Goal: Navigation & Orientation: Find specific page/section

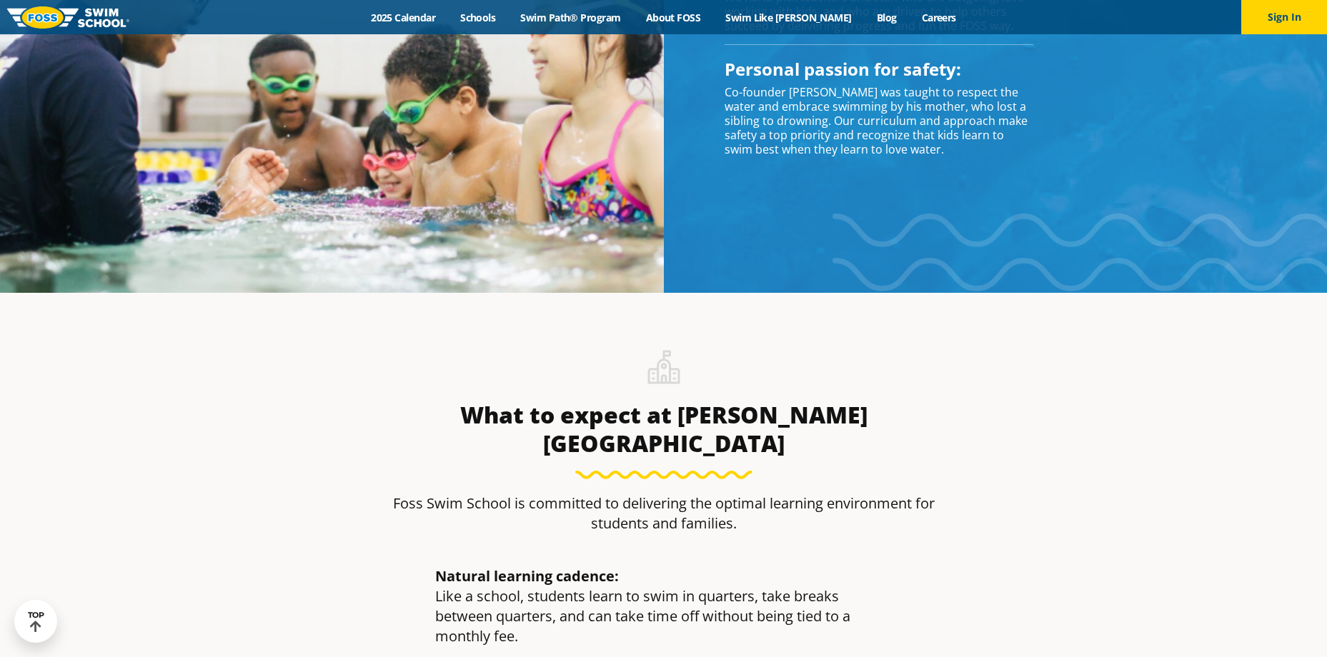
scroll to position [1460, 0]
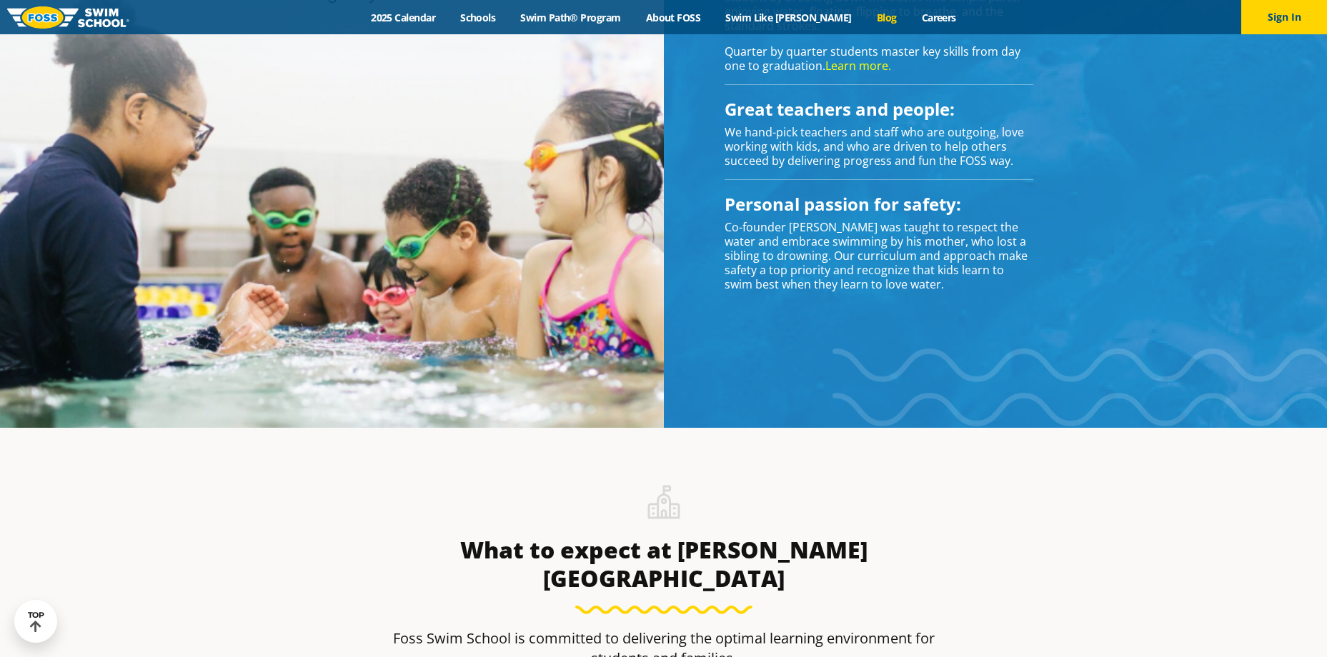
click at [864, 19] on link "Blog" at bounding box center [886, 18] width 45 height 14
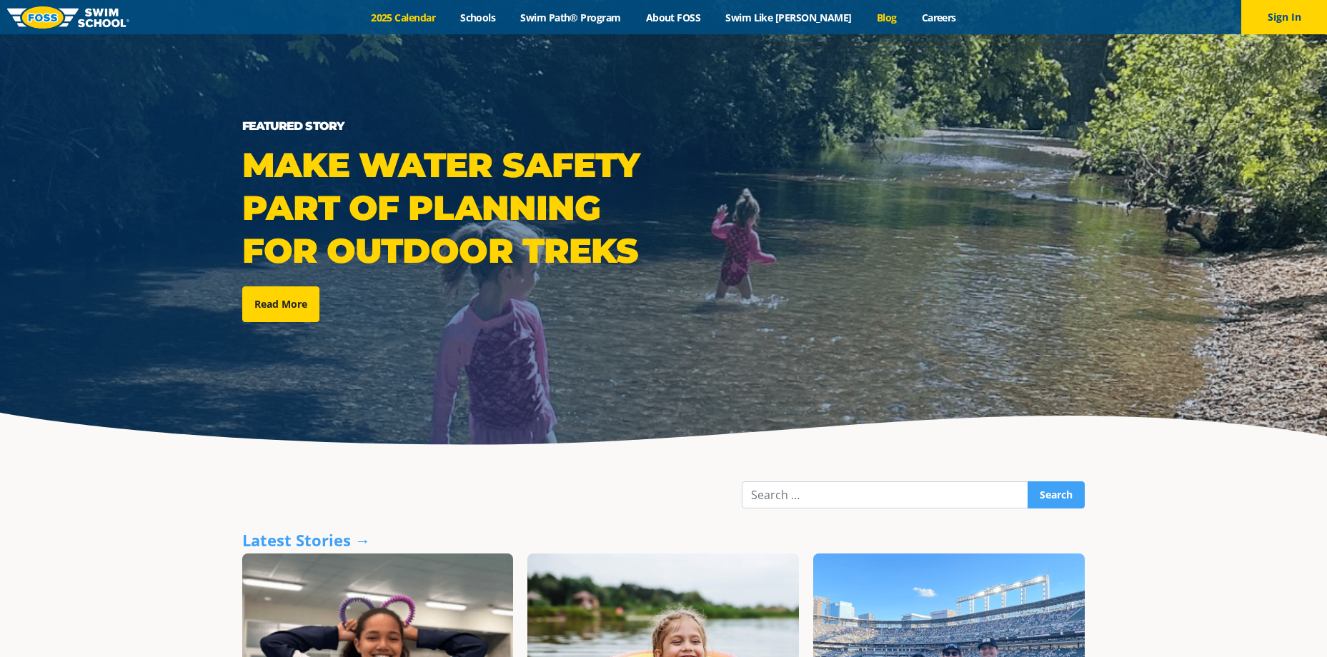
click at [429, 19] on link "2025 Calendar" at bounding box center [403, 18] width 89 height 14
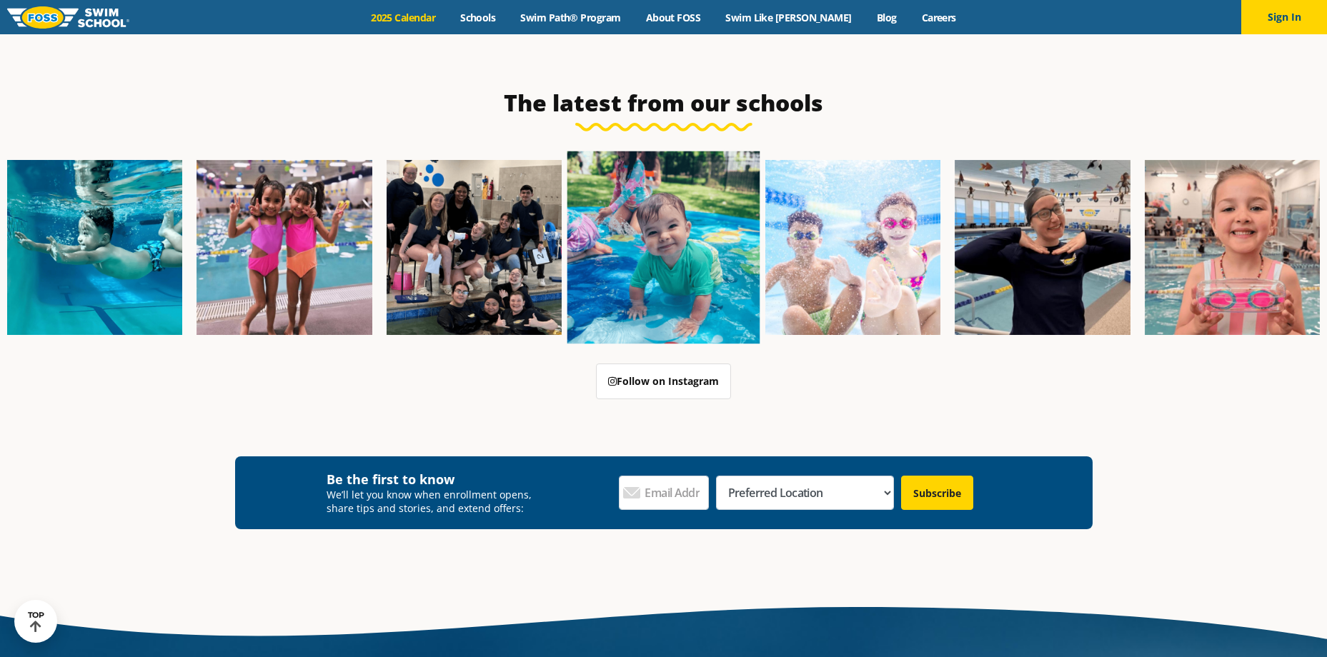
scroll to position [3423, 0]
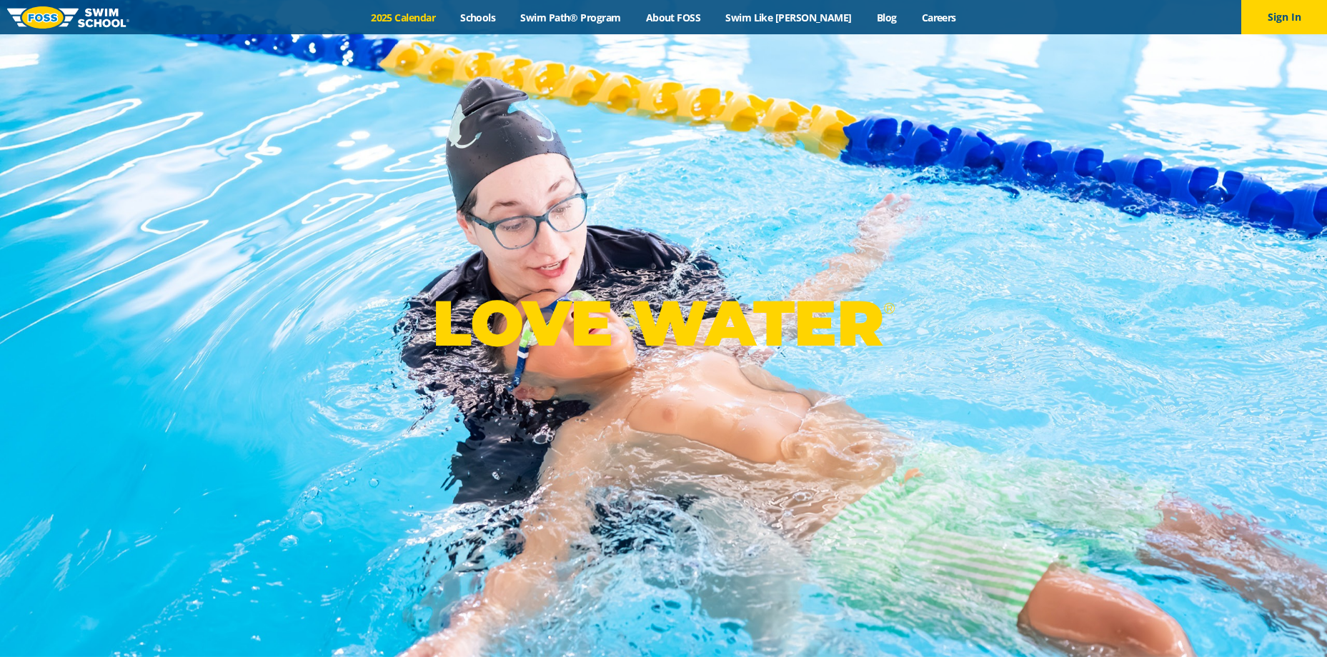
click at [431, 14] on link "2025 Calendar" at bounding box center [403, 18] width 89 height 14
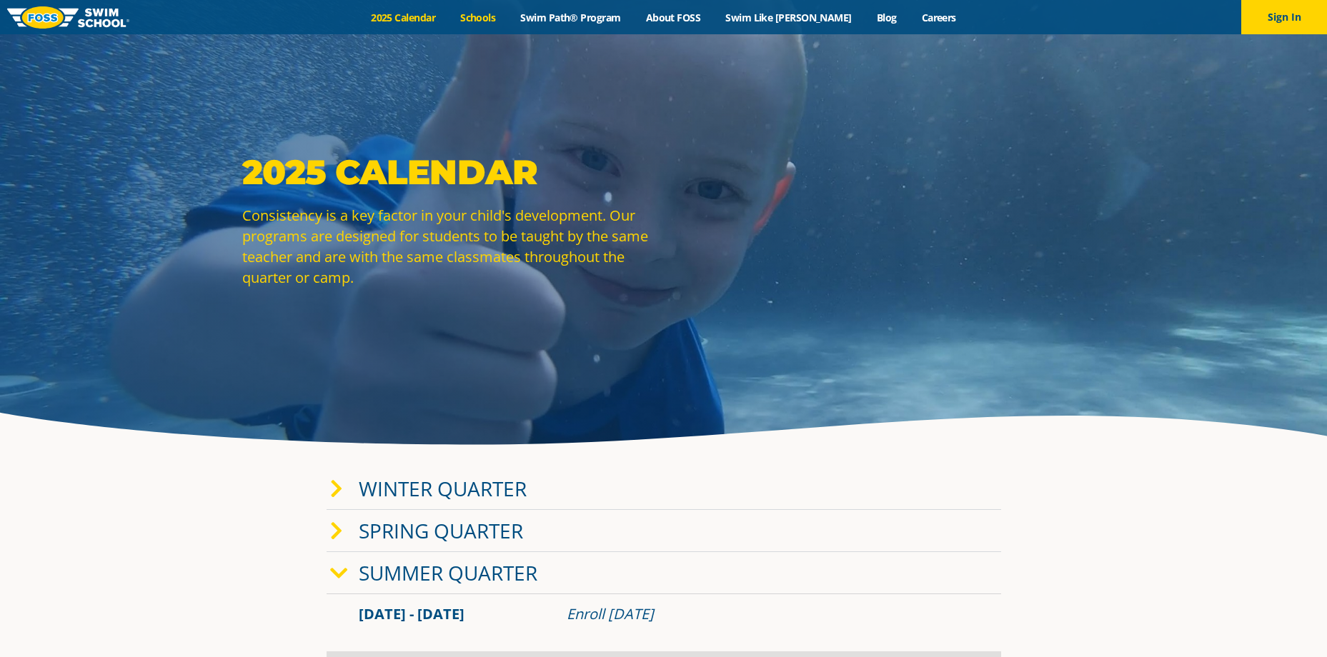
click at [500, 19] on link "Schools" at bounding box center [478, 18] width 60 height 14
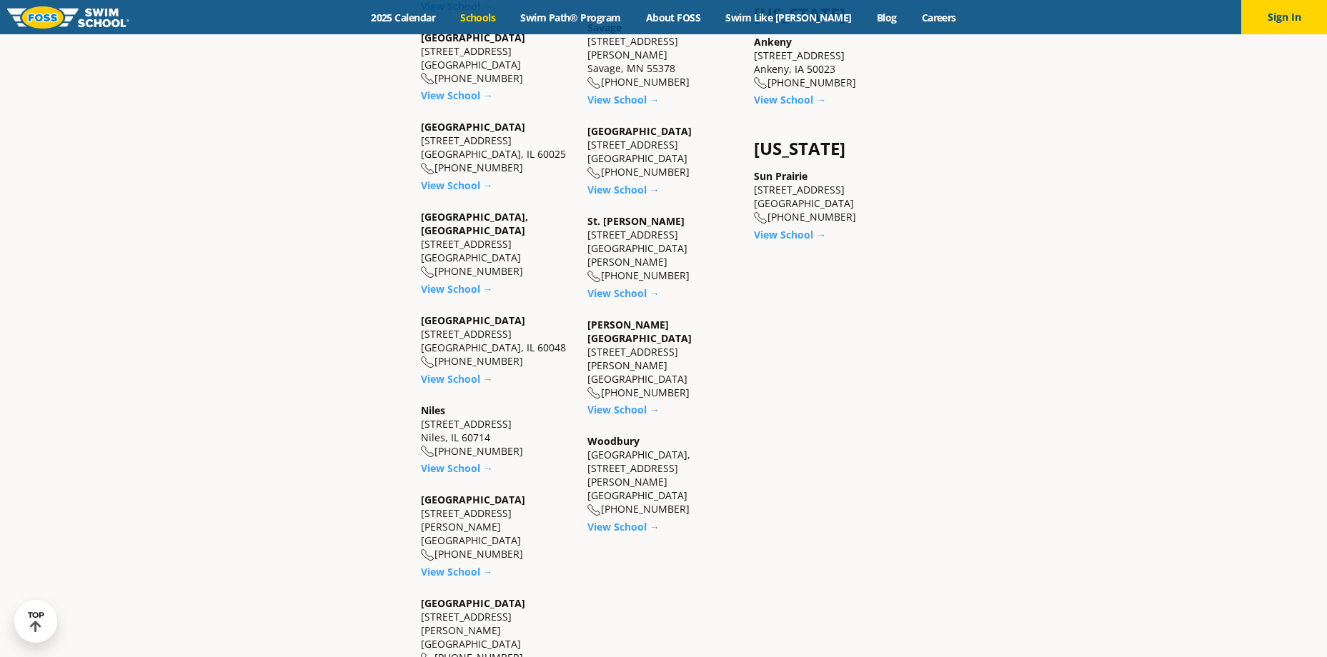
scroll to position [1286, 0]
click at [790, 226] on link "View School →" at bounding box center [790, 233] width 72 height 14
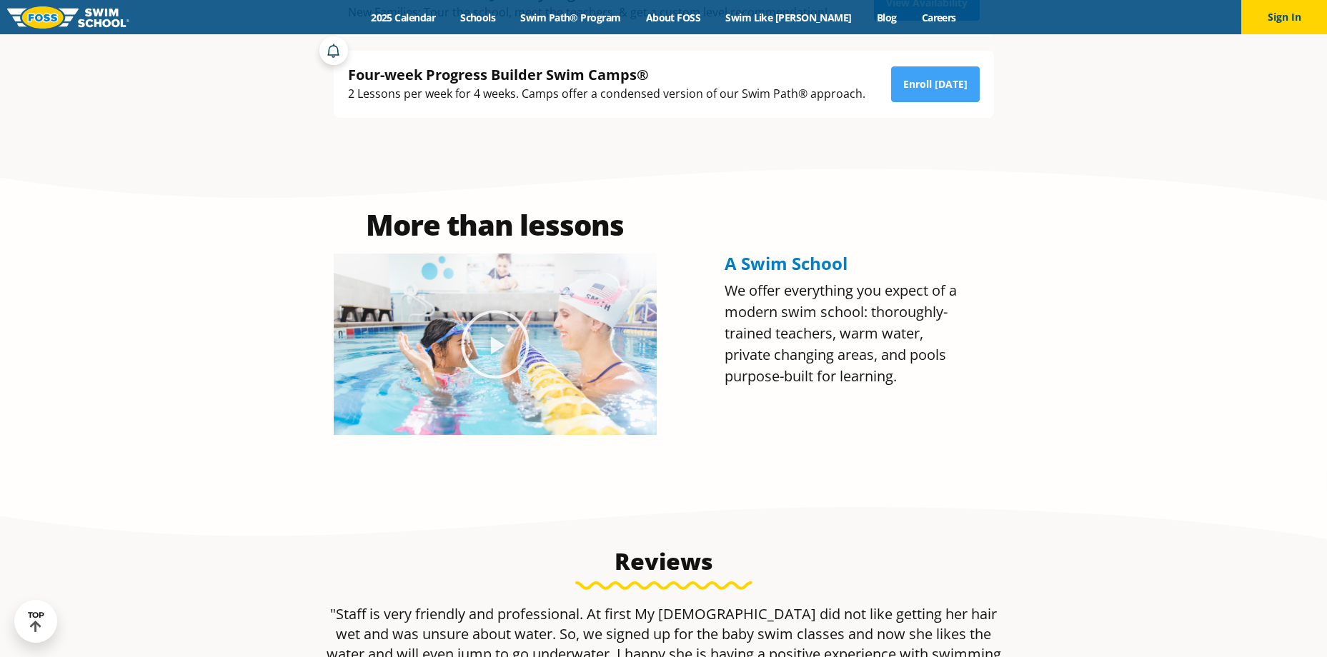
scroll to position [357, 0]
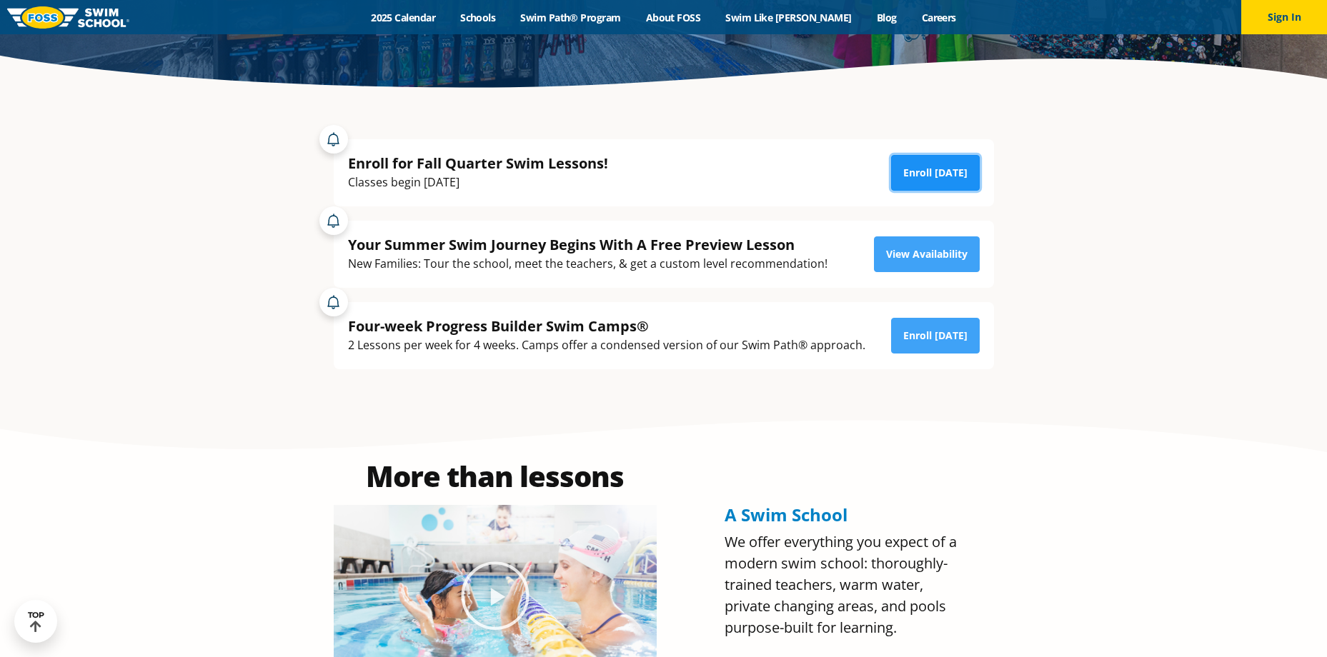
click at [931, 182] on link "Enroll [DATE]" at bounding box center [935, 173] width 89 height 36
